Goal: Task Accomplishment & Management: Manage account settings

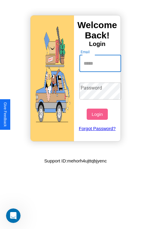
click at [101, 63] on input "Email" at bounding box center [100, 63] width 42 height 17
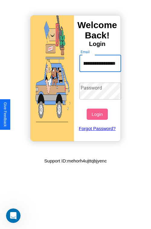
type input "**********"
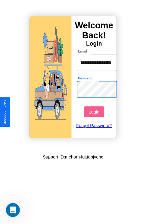
scroll to position [0, 0]
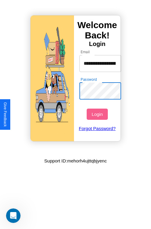
click at [98, 114] on button "Login" at bounding box center [97, 113] width 21 height 11
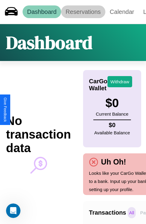
click at [83, 12] on link "Reservations" at bounding box center [83, 11] width 44 height 13
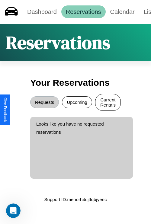
click at [108, 103] on button "Current Rentals" at bounding box center [108, 102] width 26 height 17
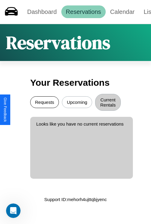
click at [44, 103] on button "Requests" at bounding box center [44, 102] width 29 height 12
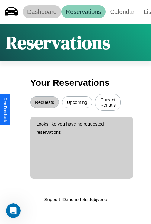
click at [42, 12] on link "Dashboard" at bounding box center [42, 11] width 39 height 13
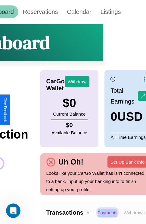
click at [134, 213] on p "Withdraws" at bounding box center [134, 212] width 24 height 11
